Goal: Answer question/provide support: Answer question/provide support

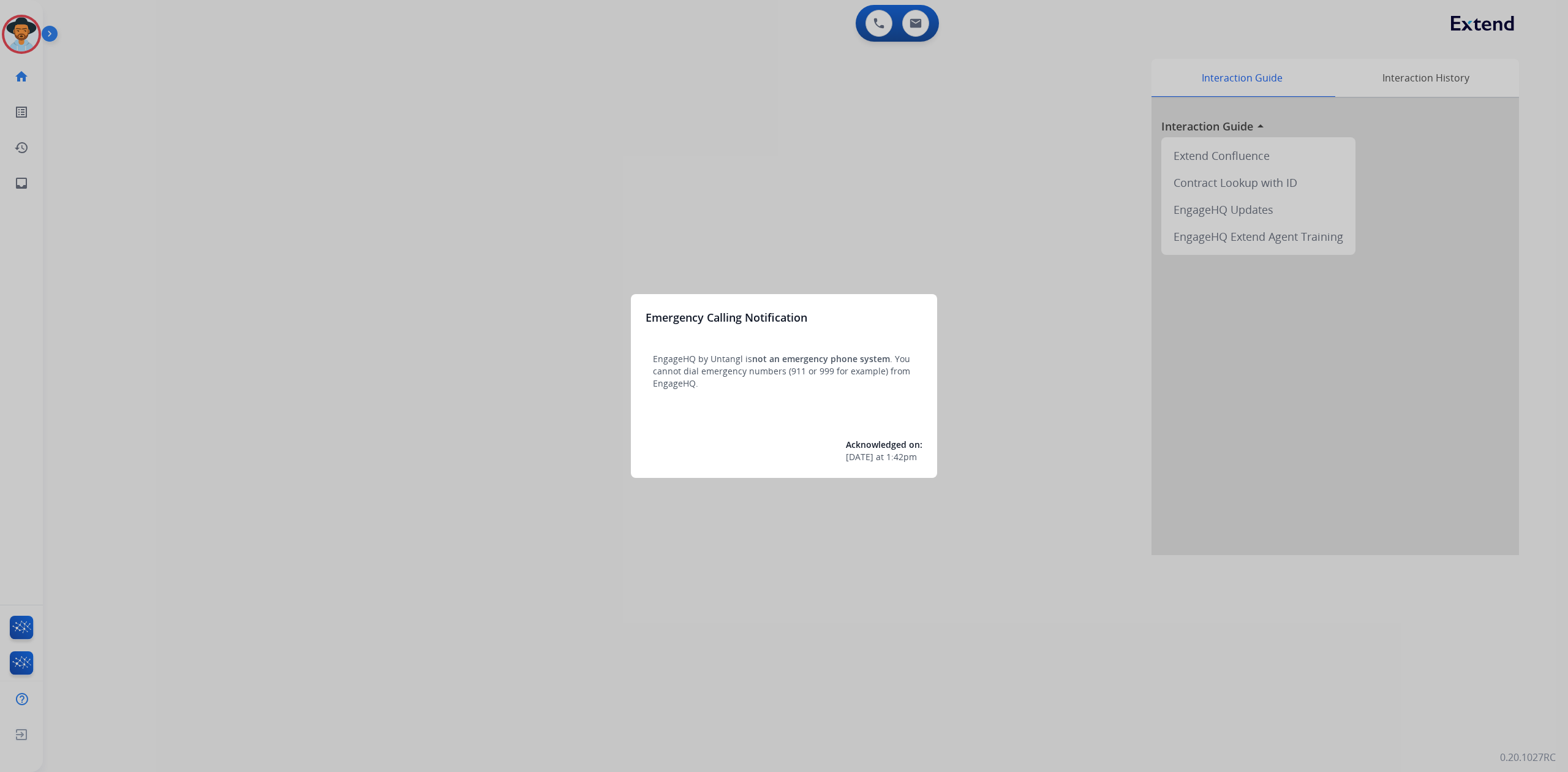
click at [29, 37] on div at bounding box center [784, 386] width 1568 height 772
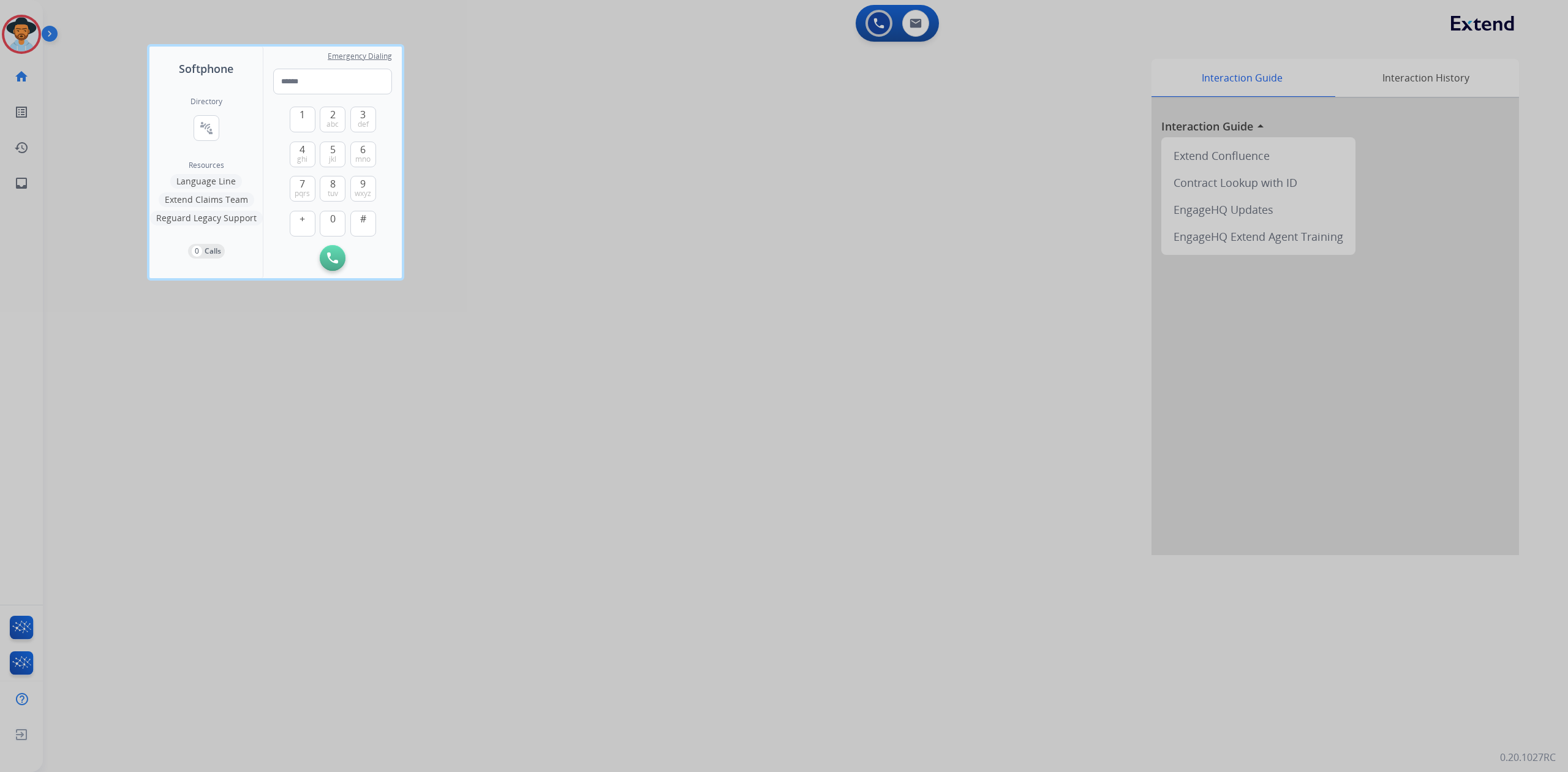
click at [11, 37] on div at bounding box center [784, 386] width 1568 height 772
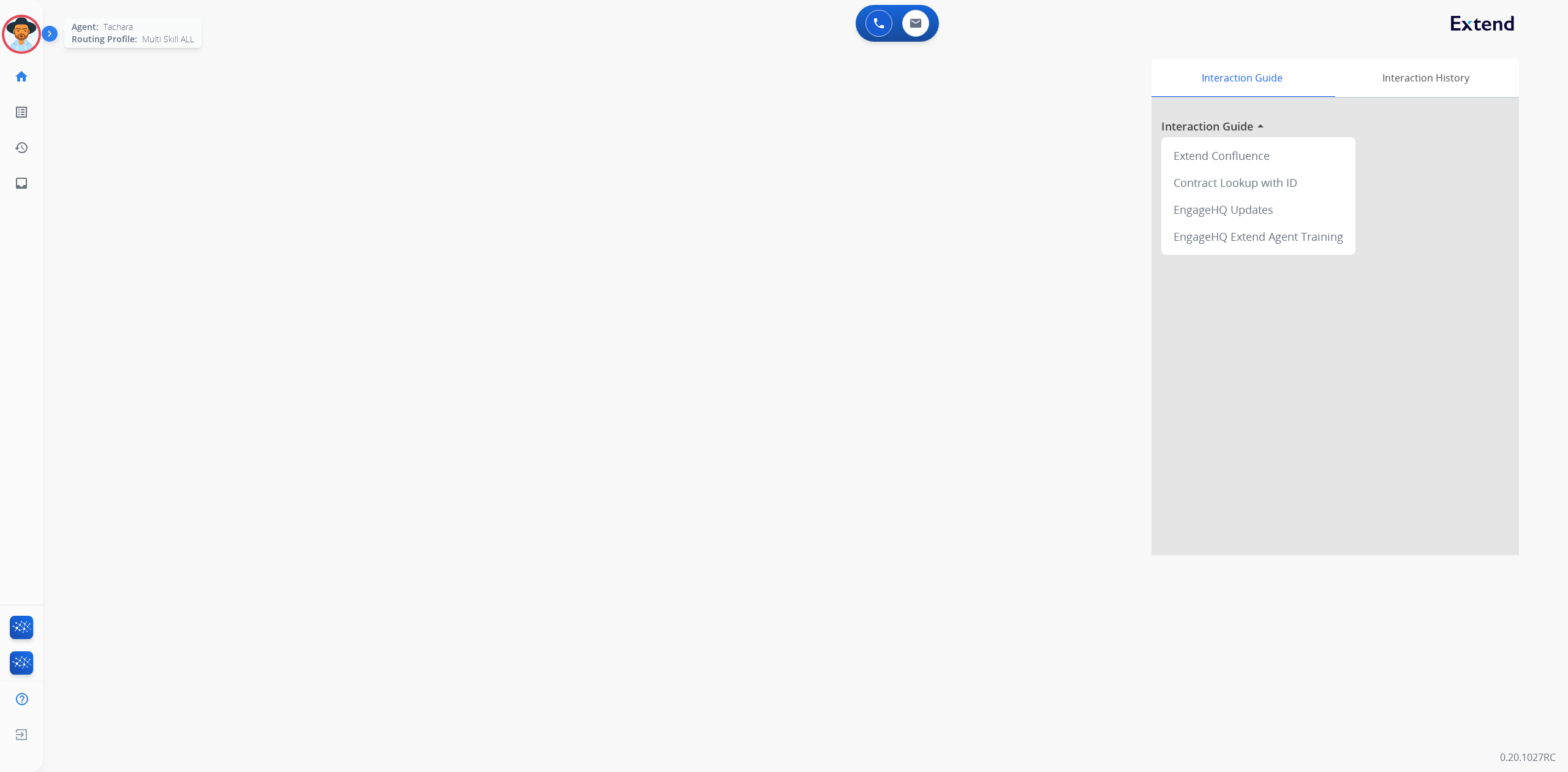
click at [17, 44] on img at bounding box center [21, 34] width 34 height 34
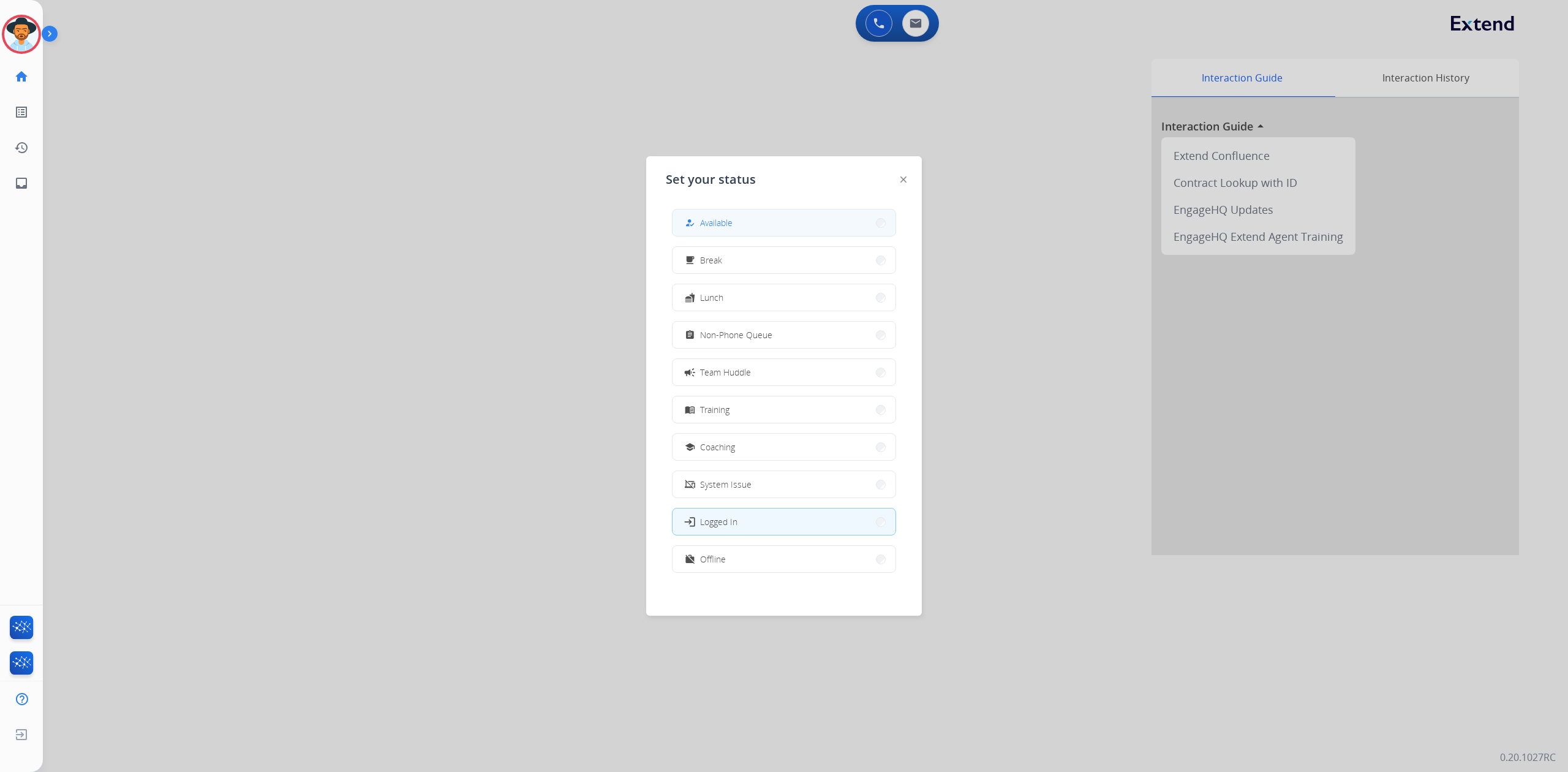
click at [736, 226] on button "how_to_reg Available" at bounding box center [784, 223] width 223 height 27
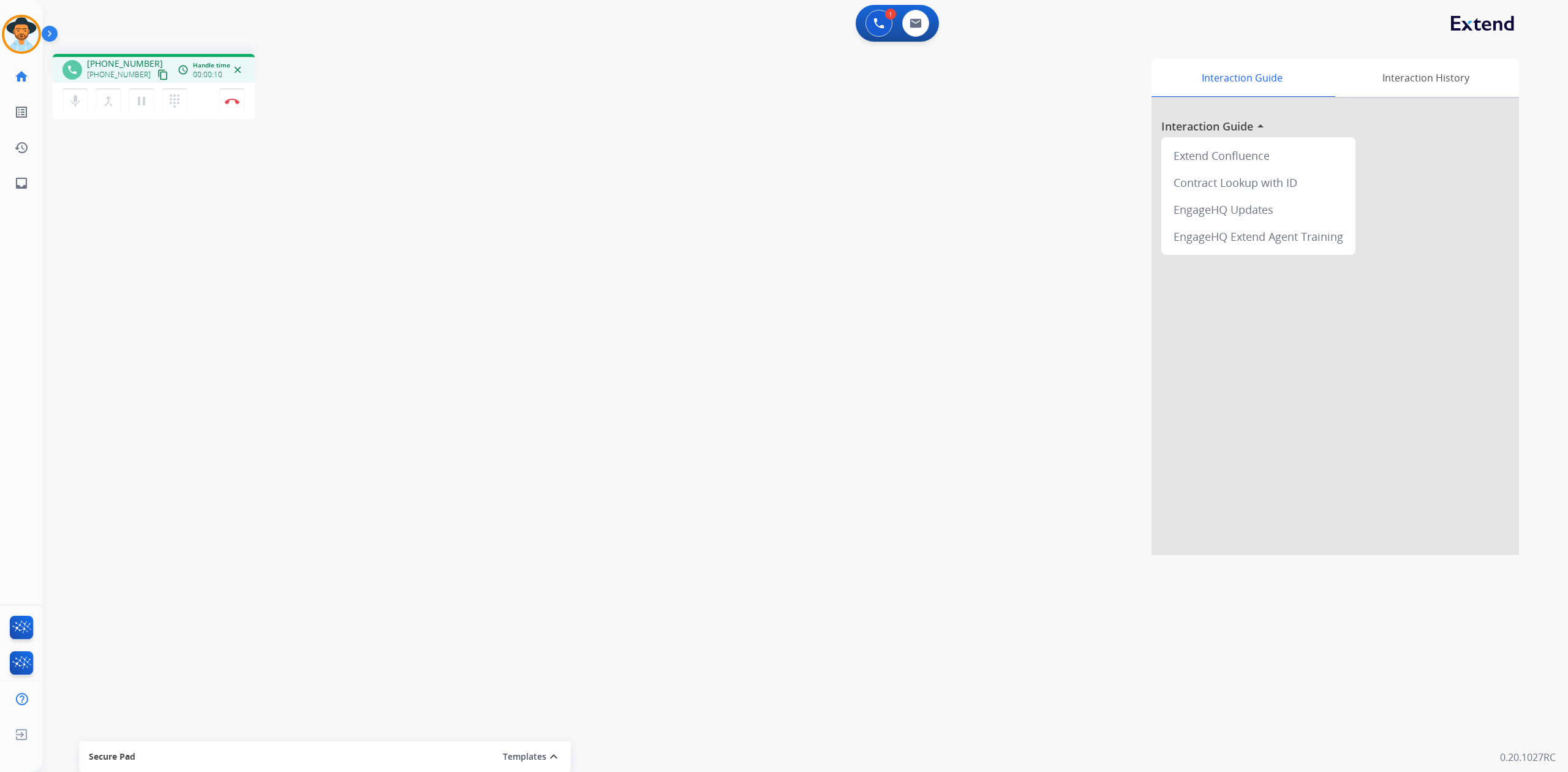
click at [157, 73] on mat-icon "content_copy" at bounding box center [163, 74] width 11 height 11
click at [157, 77] on mat-icon "content_copy" at bounding box center [163, 74] width 11 height 11
click at [232, 109] on button "Disconnect" at bounding box center [232, 101] width 26 height 26
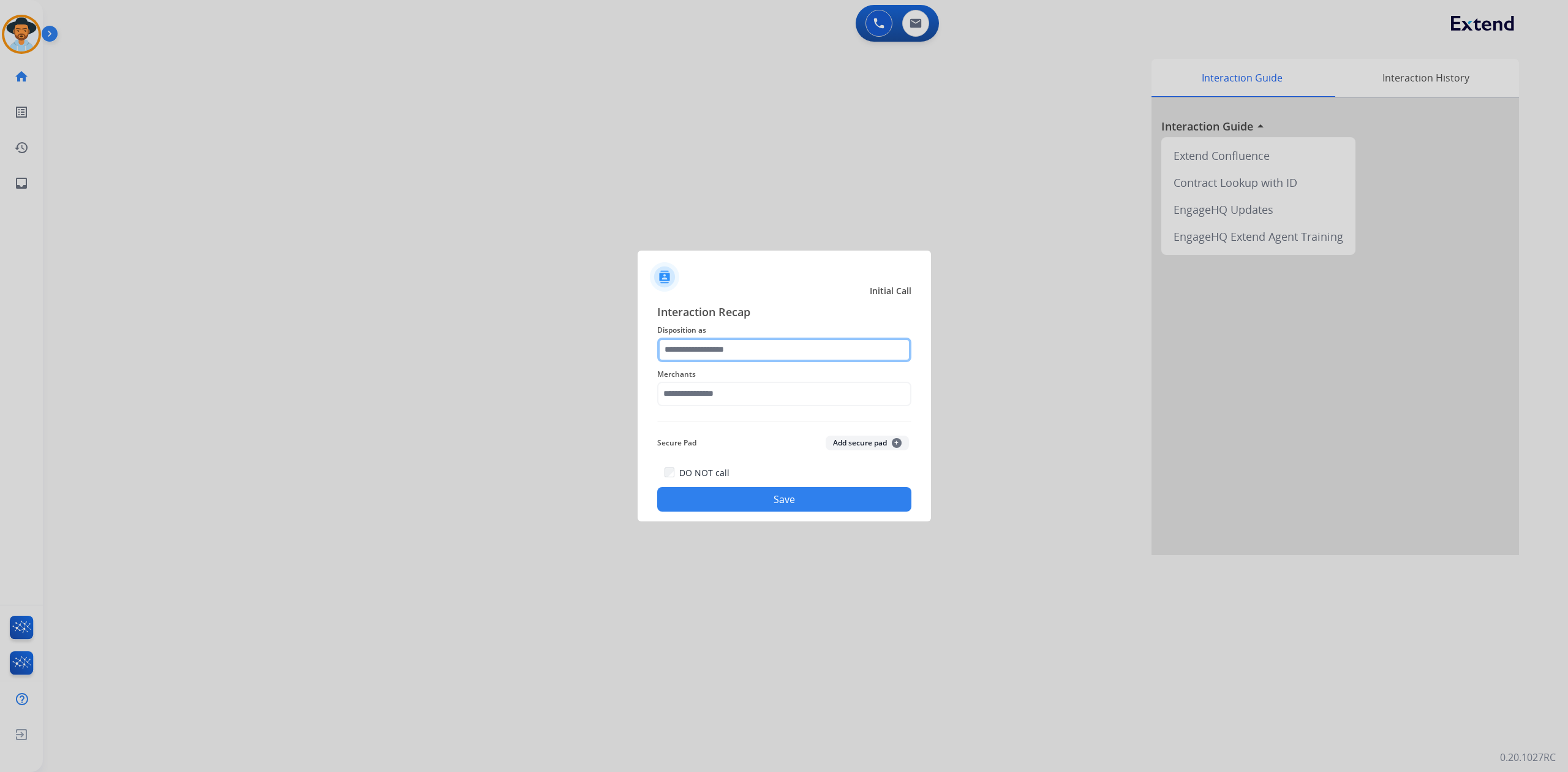
click at [777, 349] on input "text" at bounding box center [784, 350] width 254 height 25
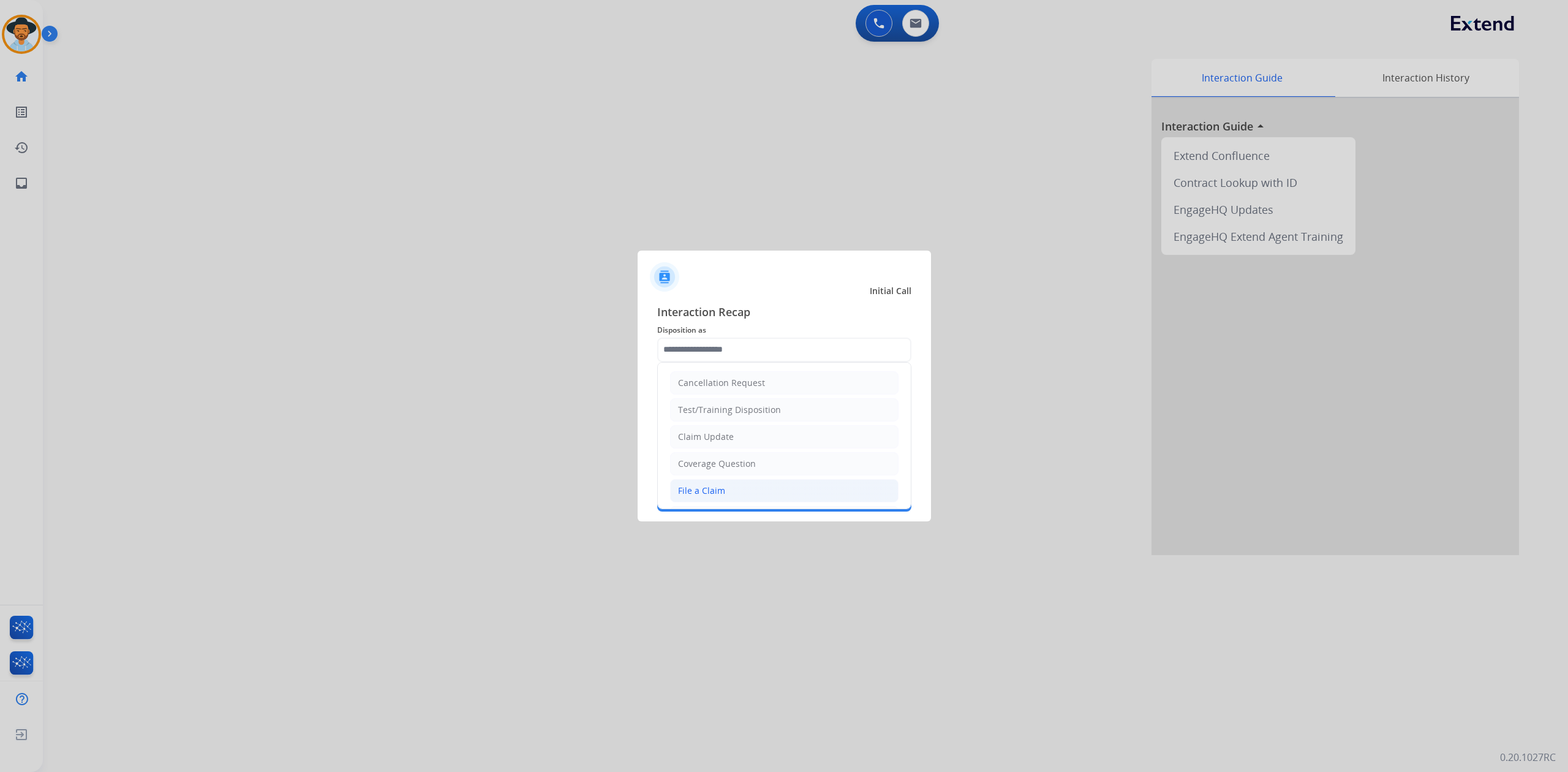
click at [714, 502] on li "File a Claim" at bounding box center [784, 491] width 228 height 23
type input "**********"
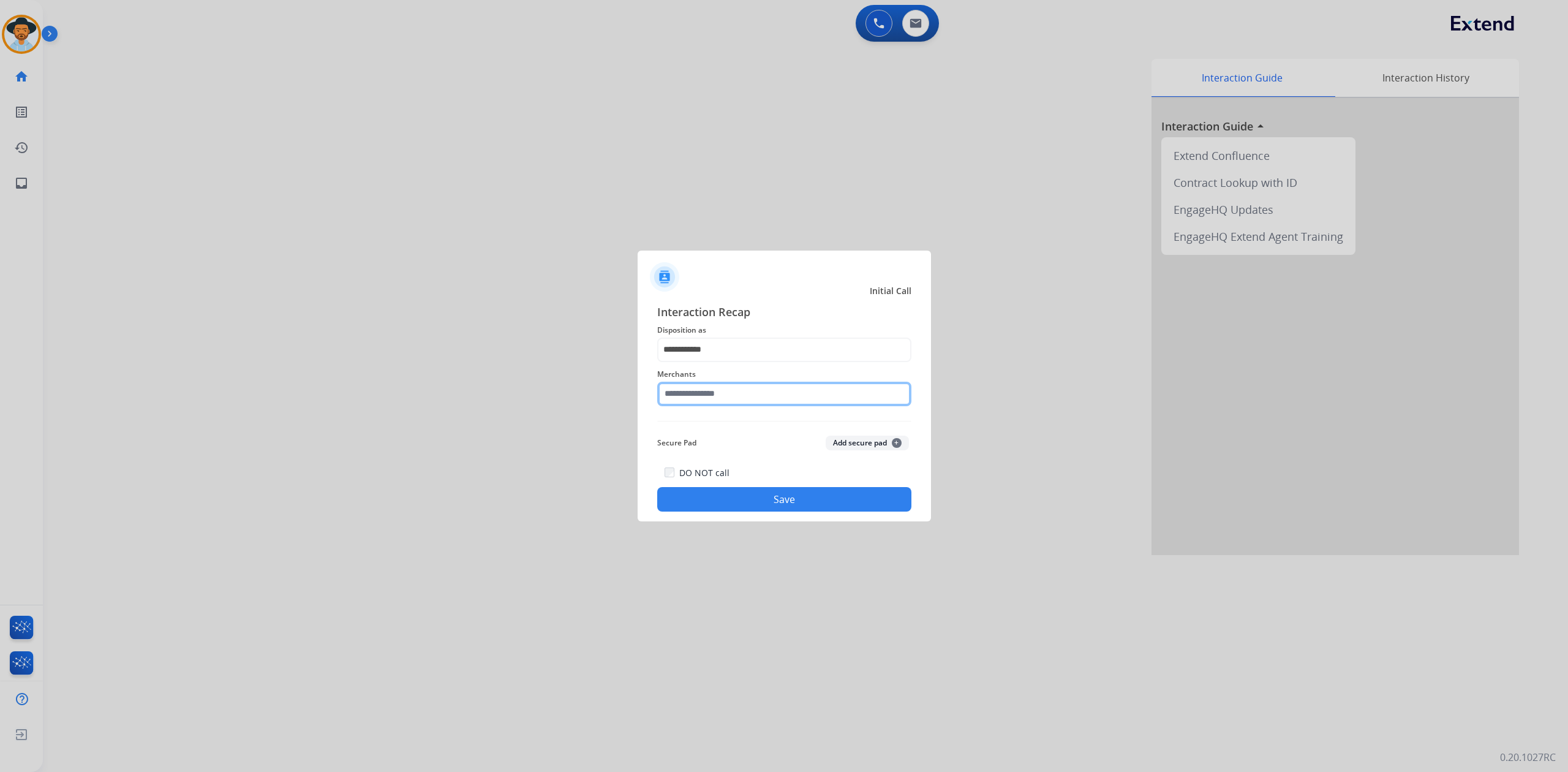
click at [738, 401] on input "text" at bounding box center [784, 394] width 254 height 25
click at [765, 437] on li "Jomashop" at bounding box center [787, 429] width 233 height 23
type input "********"
click at [790, 500] on button "Save" at bounding box center [784, 500] width 254 height 25
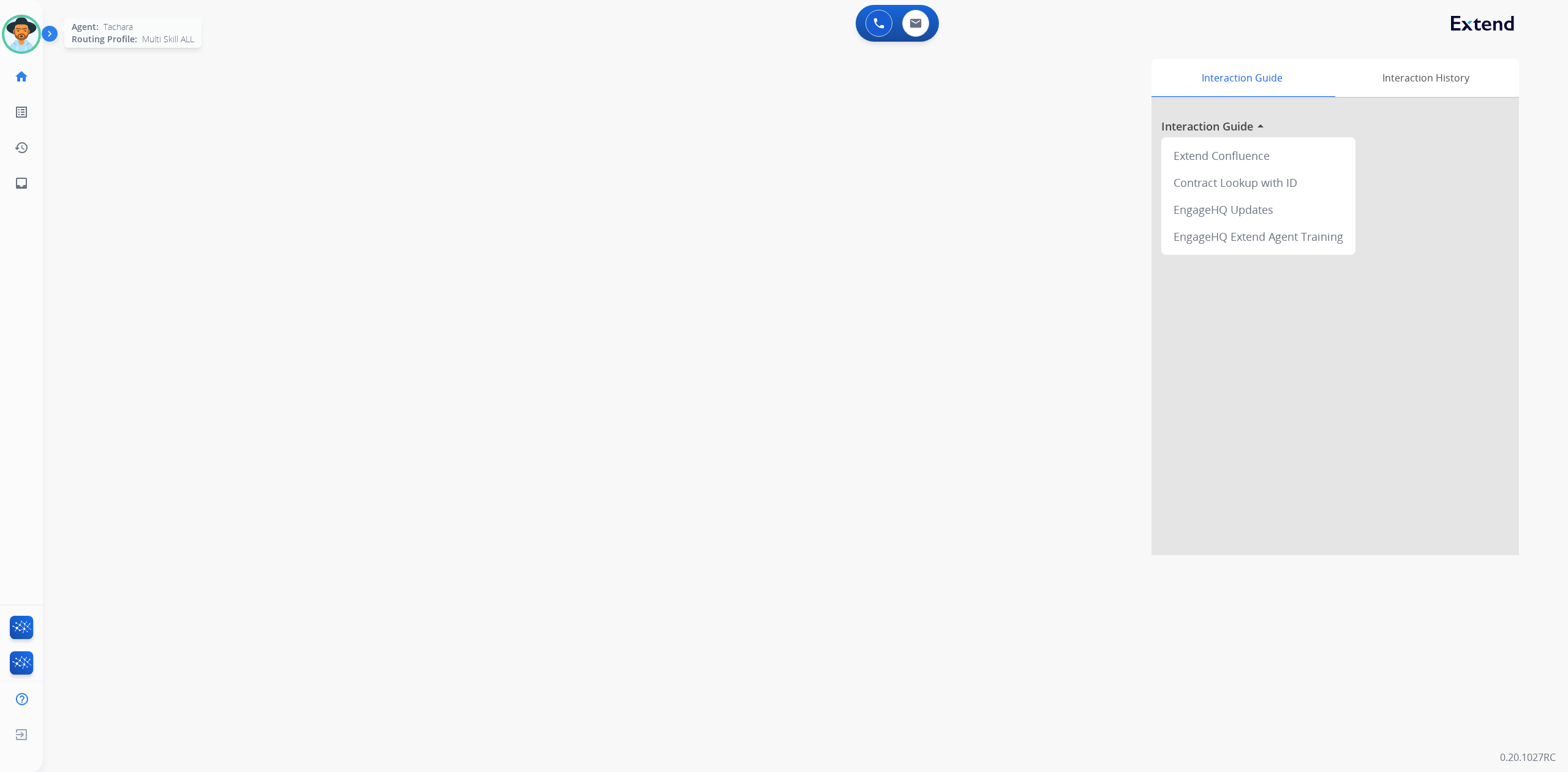
click at [16, 27] on img at bounding box center [21, 34] width 34 height 34
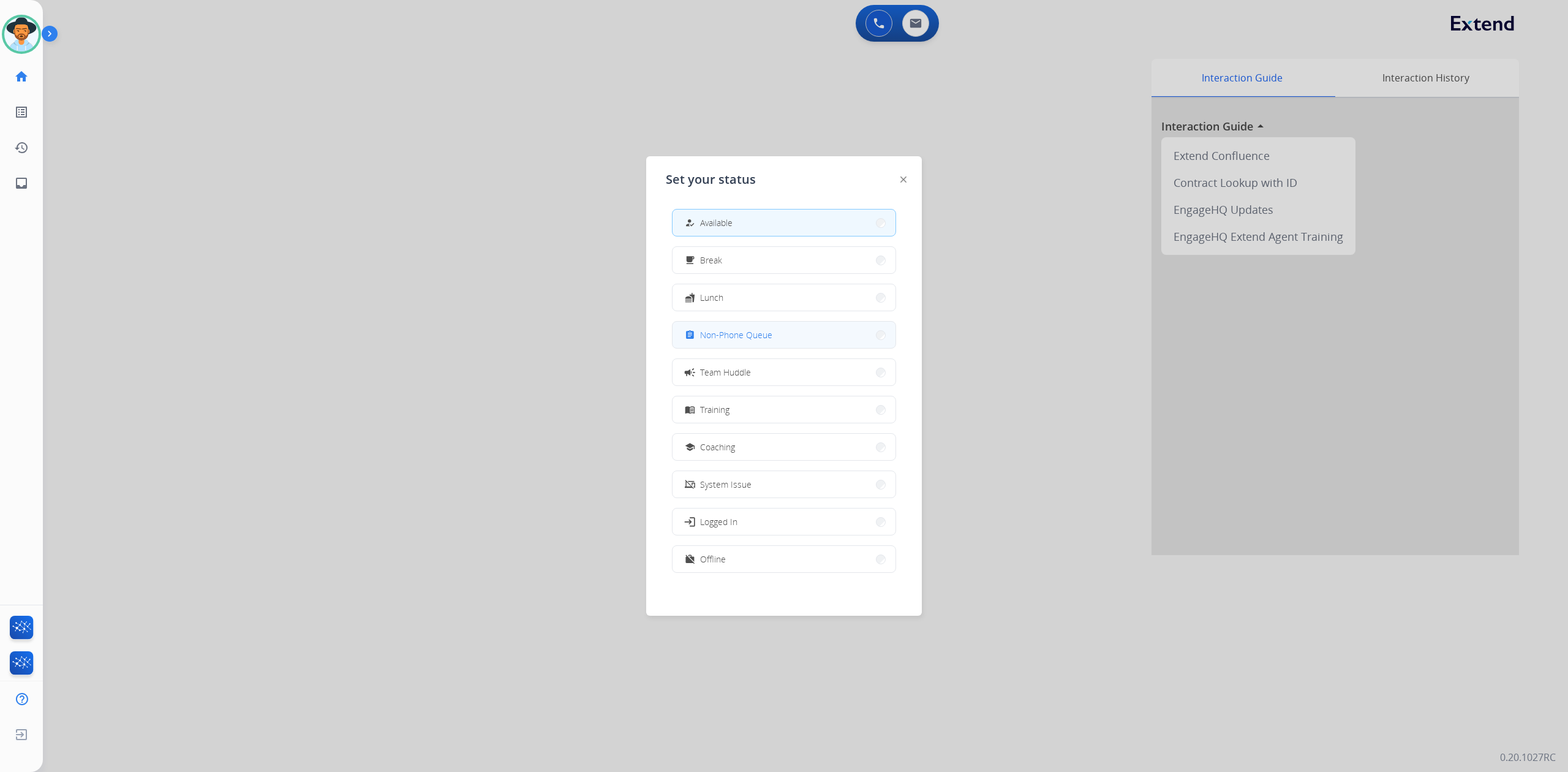
click at [748, 336] on span "Non-Phone Queue" at bounding box center [737, 334] width 73 height 13
